Goal: Find specific page/section: Find specific page/section

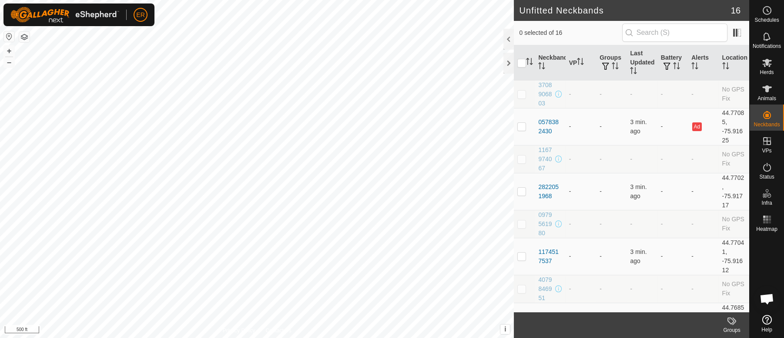
scroll to position [7250, 0]
click at [12, 48] on button "+" at bounding box center [9, 51] width 10 height 10
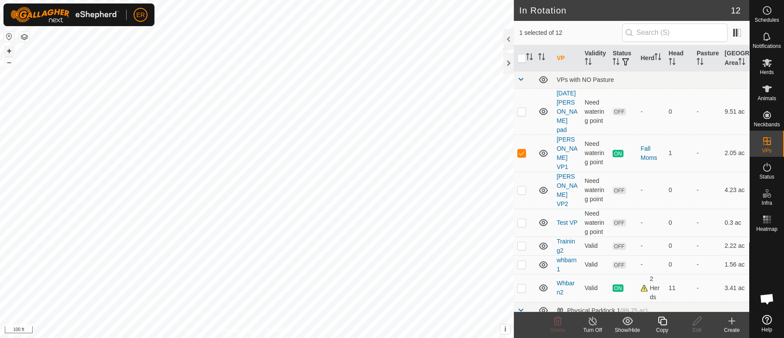
checkbox input "false"
click at [509, 64] on div at bounding box center [509, 63] width 10 height 21
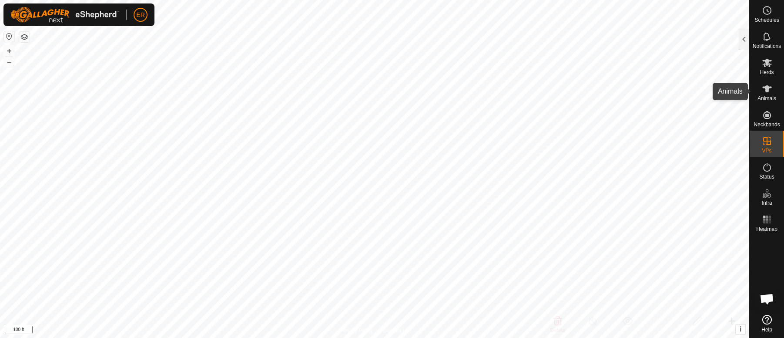
click at [770, 87] on icon at bounding box center [768, 88] width 10 height 7
click at [744, 39] on div at bounding box center [744, 39] width 10 height 21
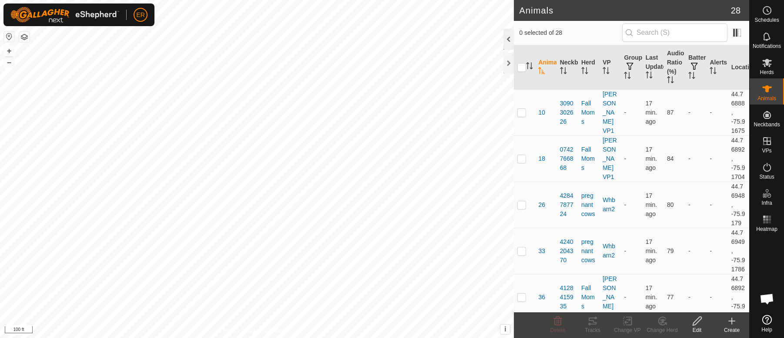
click at [744, 39] on div "0 selected of 28" at bounding box center [631, 33] width 235 height 24
click at [711, 20] on header "Animals 28" at bounding box center [631, 10] width 235 height 21
